Goal: Contribute content: Contribute content

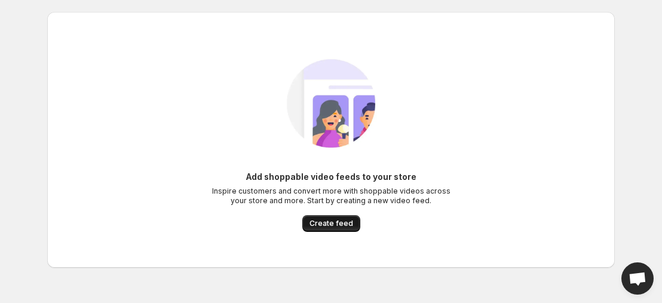
click at [346, 216] on button "Create feed" at bounding box center [331, 223] width 58 height 17
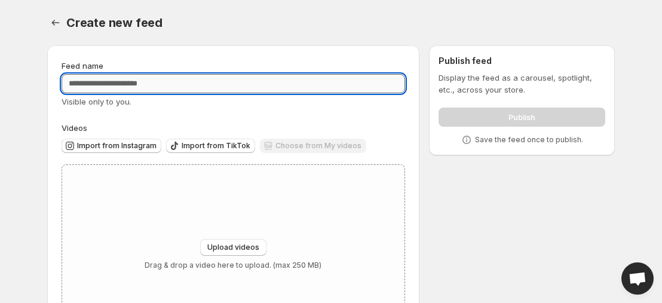
click at [163, 78] on input "Feed name" at bounding box center [234, 83] width 344 height 19
type input "*"
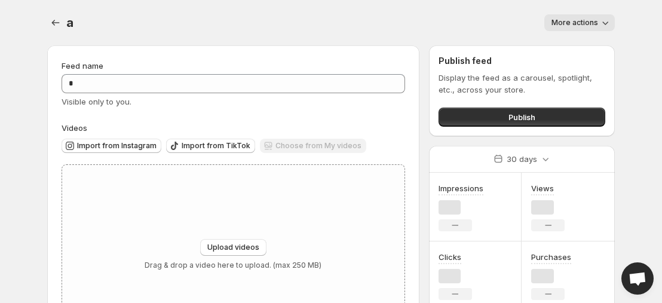
scroll to position [60, 0]
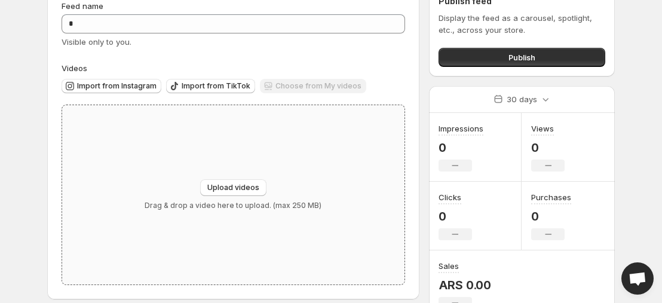
click at [296, 183] on div "Upload videos Drag & drop a video here to upload. (max 250 MB)" at bounding box center [233, 194] width 177 height 31
type input "**********"
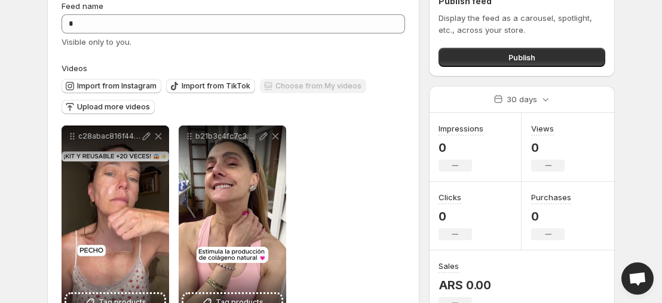
scroll to position [102, 0]
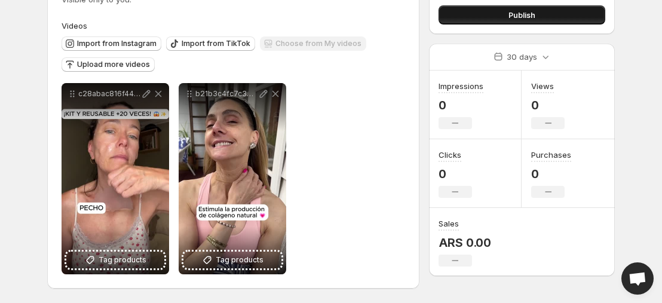
click at [479, 8] on button "Publish" at bounding box center [522, 14] width 167 height 19
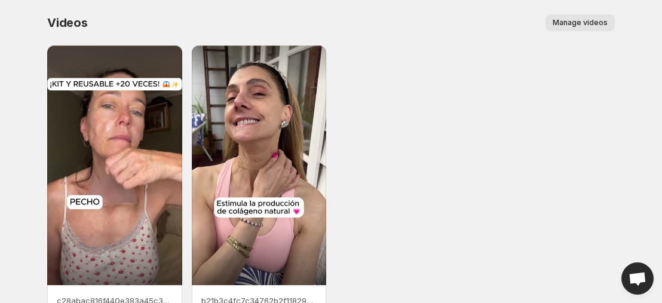
click at [584, 22] on span "Manage videos" at bounding box center [580, 23] width 55 height 10
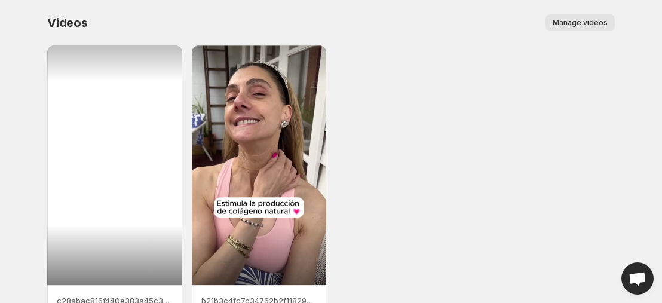
scroll to position [68, 0]
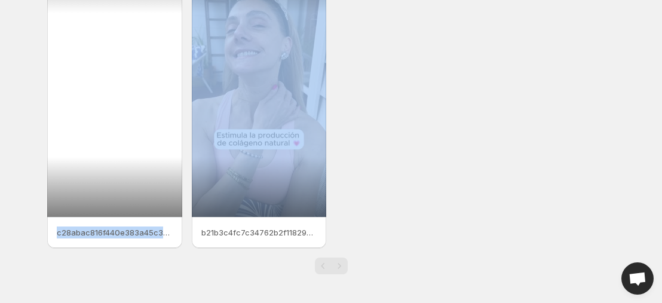
drag, startPoint x: 250, startPoint y: 206, endPoint x: 3, endPoint y: 232, distance: 248.9
click at [74, 232] on div "c28abac816f440e383a45c323f20c403 b21b3c4fc7c34762b2f118299654d1fd" at bounding box center [331, 112] width 568 height 271
click at [33, 244] on div "Videos. This page is ready Videos Manage videos More actions Manage videos c28a…" at bounding box center [331, 117] width 596 height 371
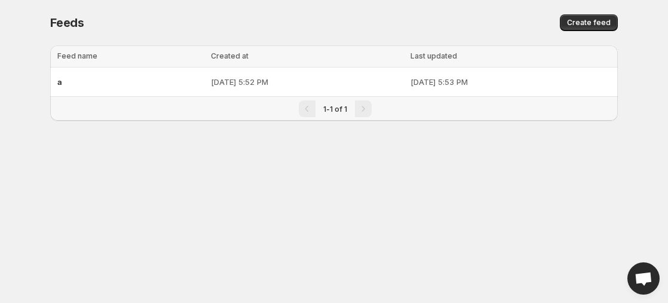
click at [164, 82] on div "a" at bounding box center [130, 82] width 146 height 22
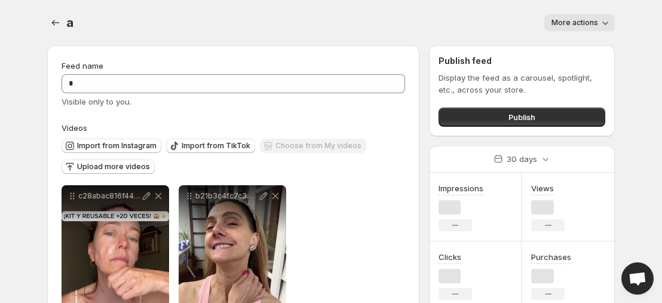
scroll to position [60, 0]
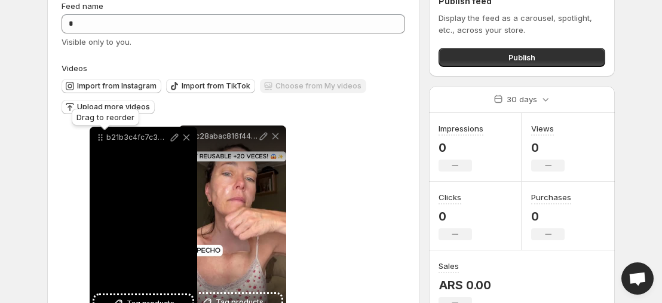
drag, startPoint x: 192, startPoint y: 139, endPoint x: 81, endPoint y: 134, distance: 111.3
click at [94, 135] on icon at bounding box center [100, 137] width 12 height 12
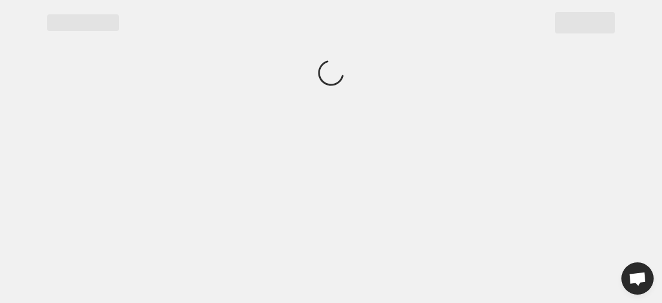
scroll to position [0, 0]
